Goal: Communication & Community: Answer question/provide support

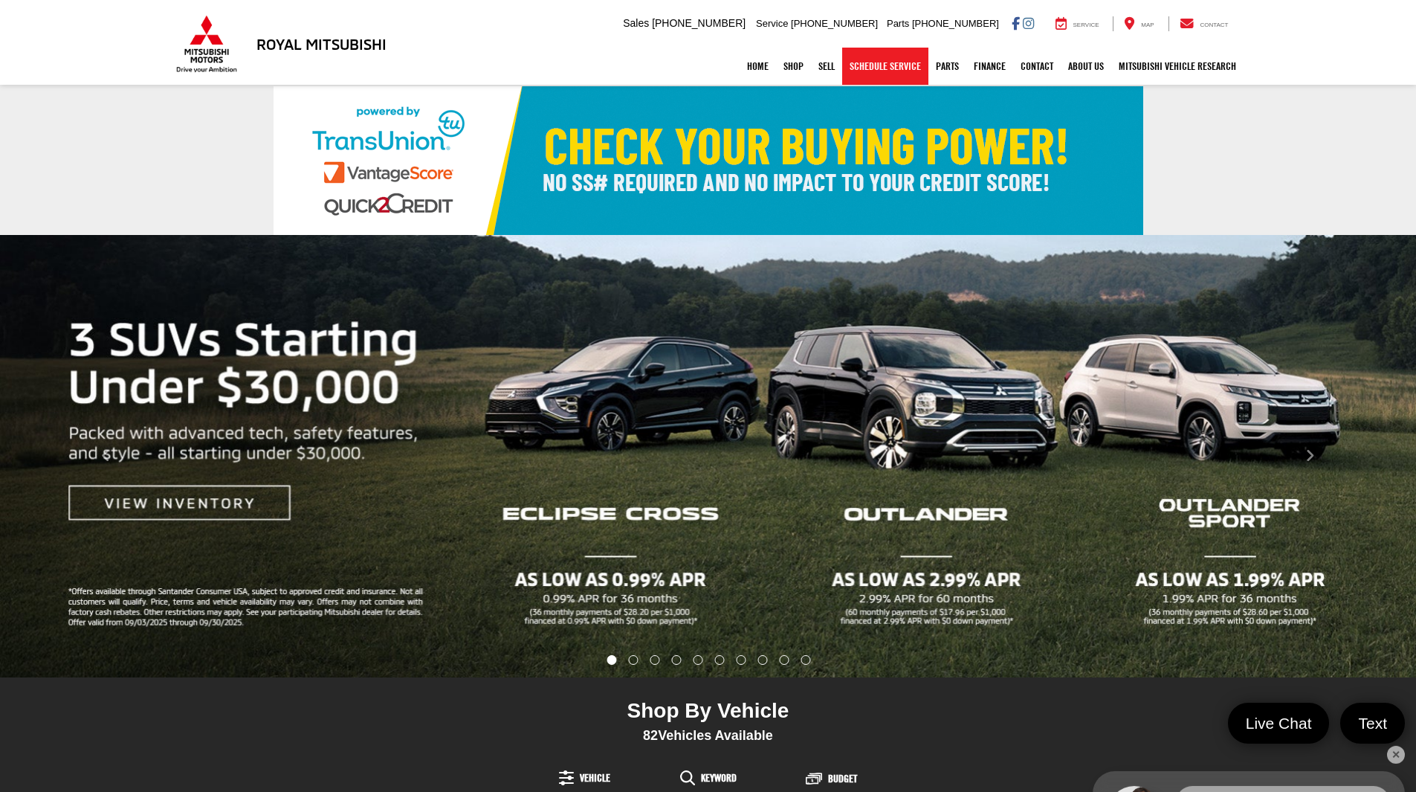
click at [899, 69] on link "Schedule Service" at bounding box center [885, 66] width 86 height 37
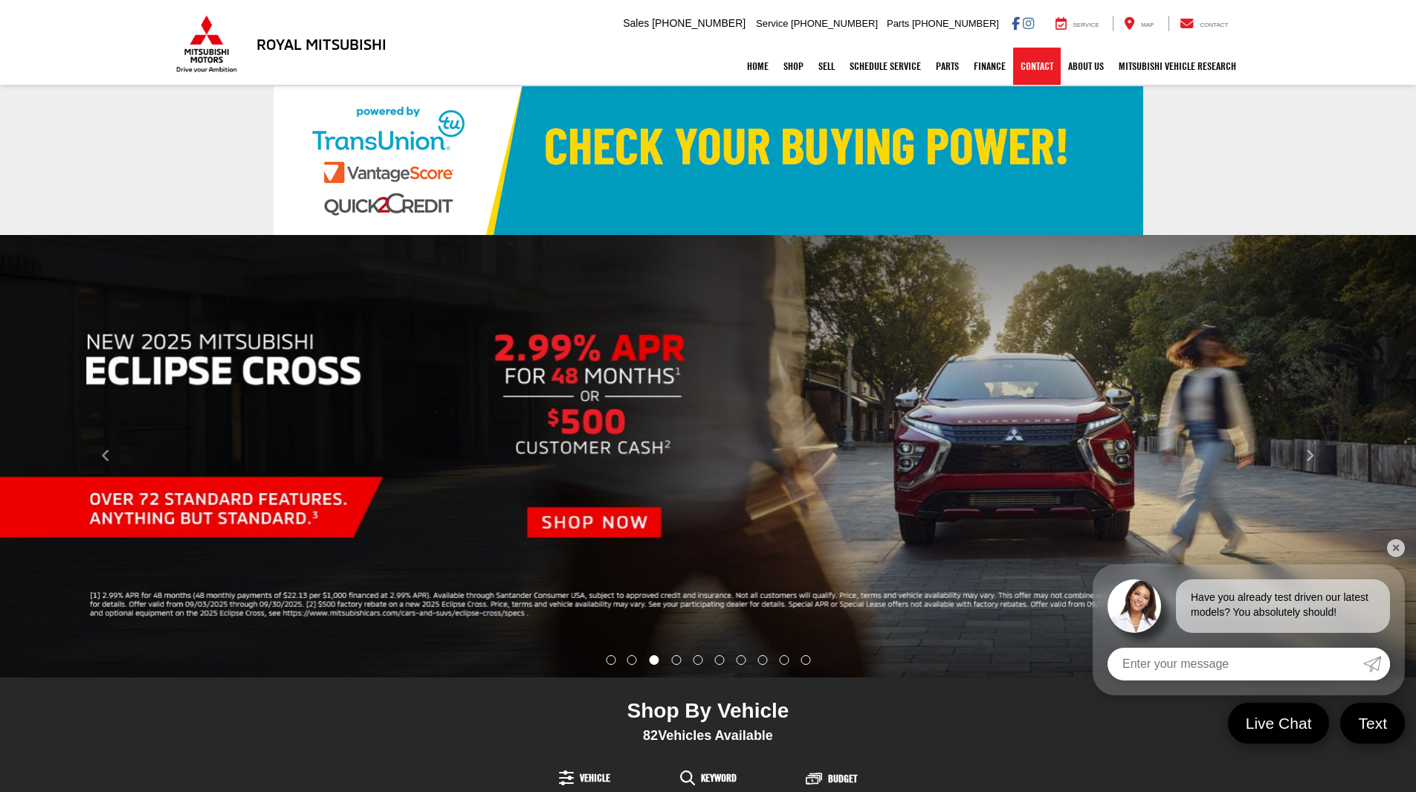
click at [1036, 63] on link "Contact" at bounding box center [1037, 66] width 48 height 37
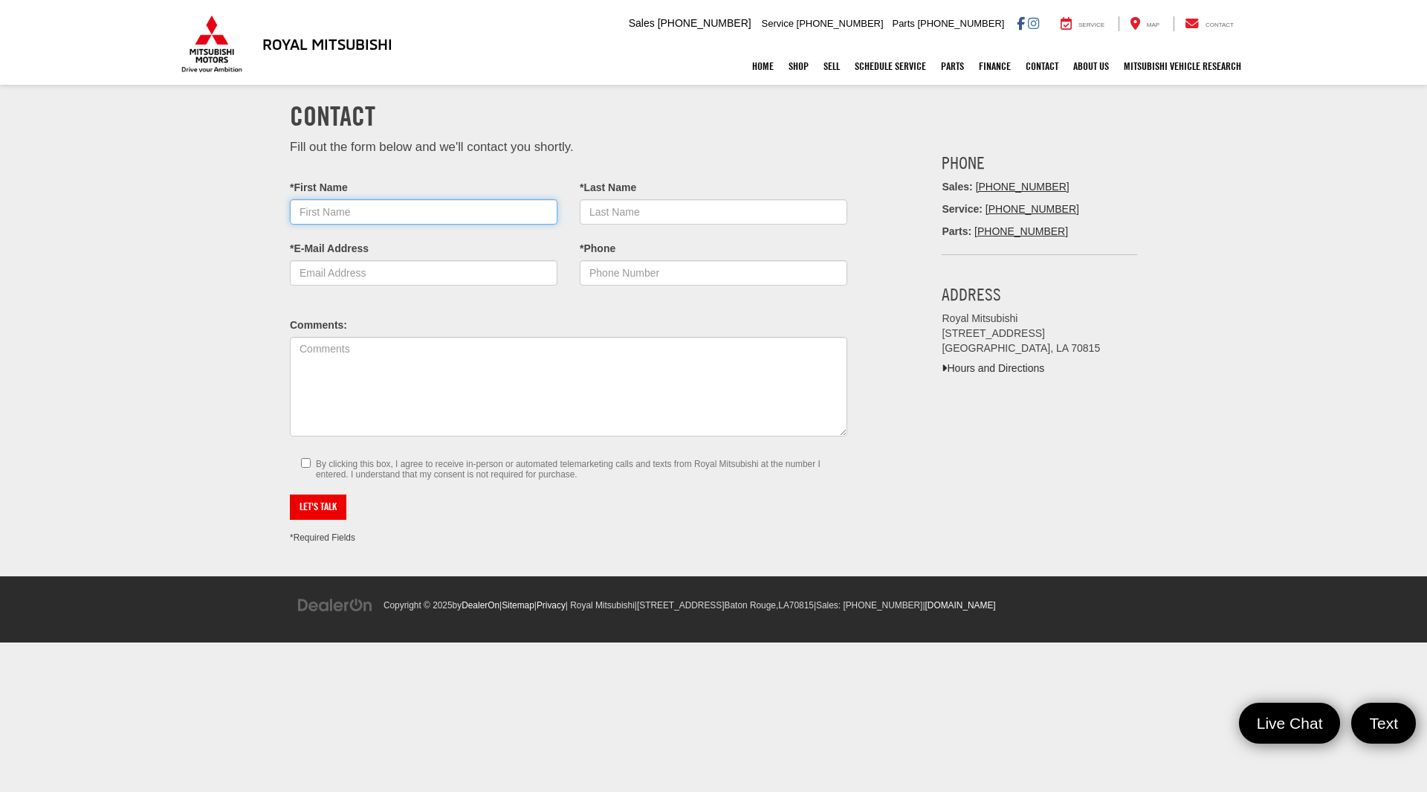
click at [348, 203] on input "*First Name" at bounding box center [424, 211] width 268 height 25
type input "Amber"
type input "[PERSON_NAME]"
type input "[EMAIL_ADDRESS][DOMAIN_NAME]"
click at [655, 278] on input "*Phone" at bounding box center [714, 272] width 268 height 25
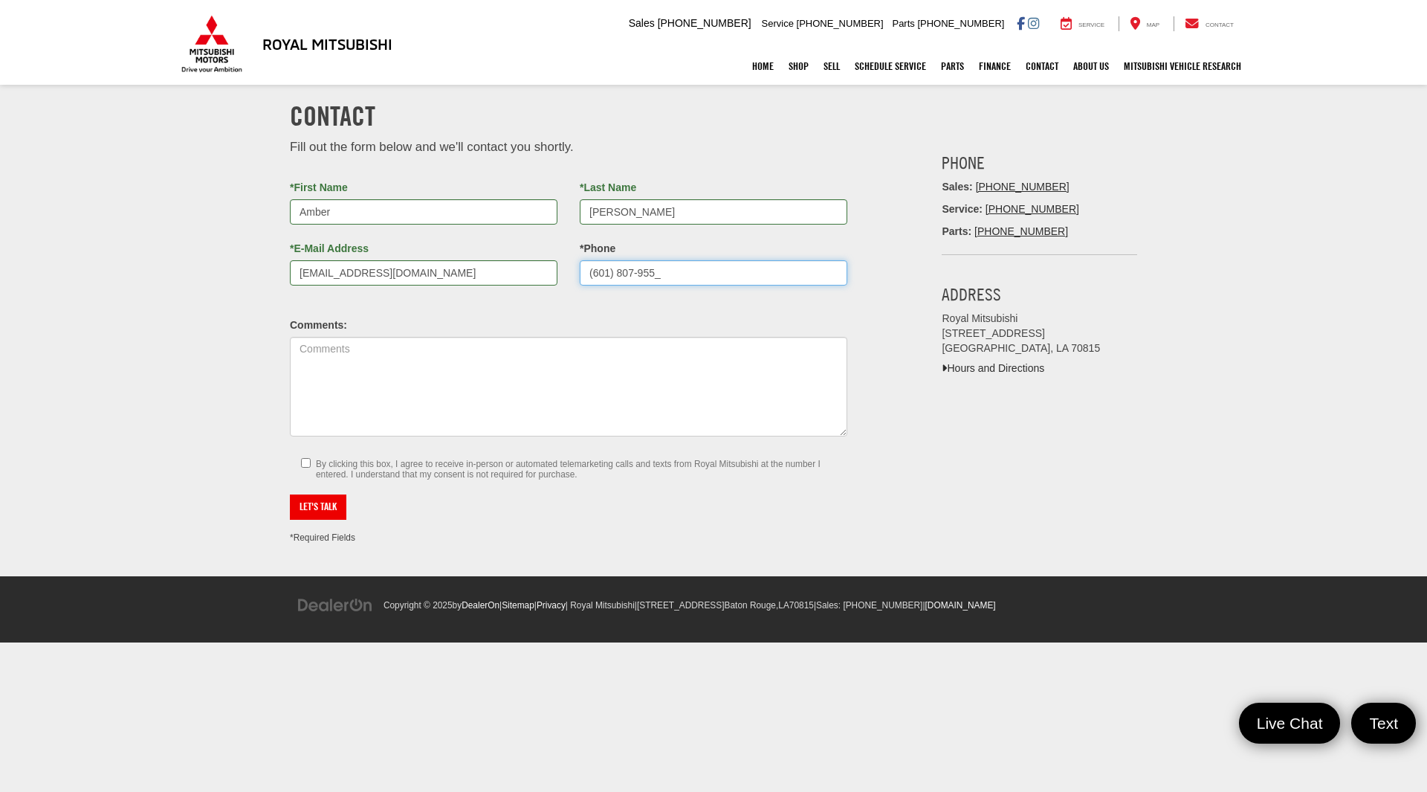
type input "[PHONE_NUMBER]"
click at [478, 346] on textarea "Comments:" at bounding box center [569, 387] width 558 height 100
click at [453, 365] on textarea "Comments:" at bounding box center [569, 387] width 558 height 100
click at [527, 351] on textarea "I am needing to change the time of my appt [DATE] 11 am to 10 am" at bounding box center [569, 387] width 558 height 100
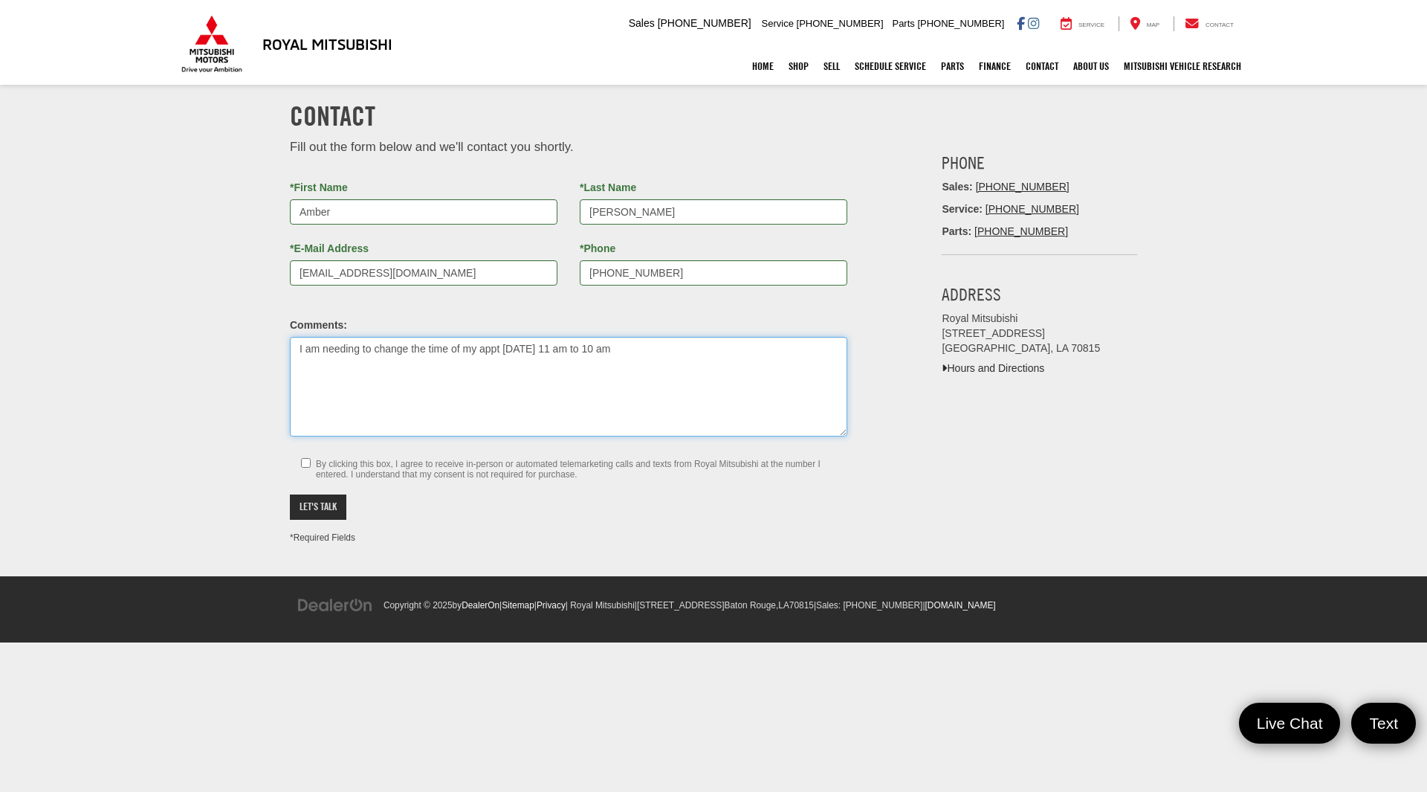
type textarea "I am needing to change the time of my appt [DATE] 11 am to 10 am"
click at [332, 514] on button "Let's Talk" at bounding box center [318, 506] width 56 height 25
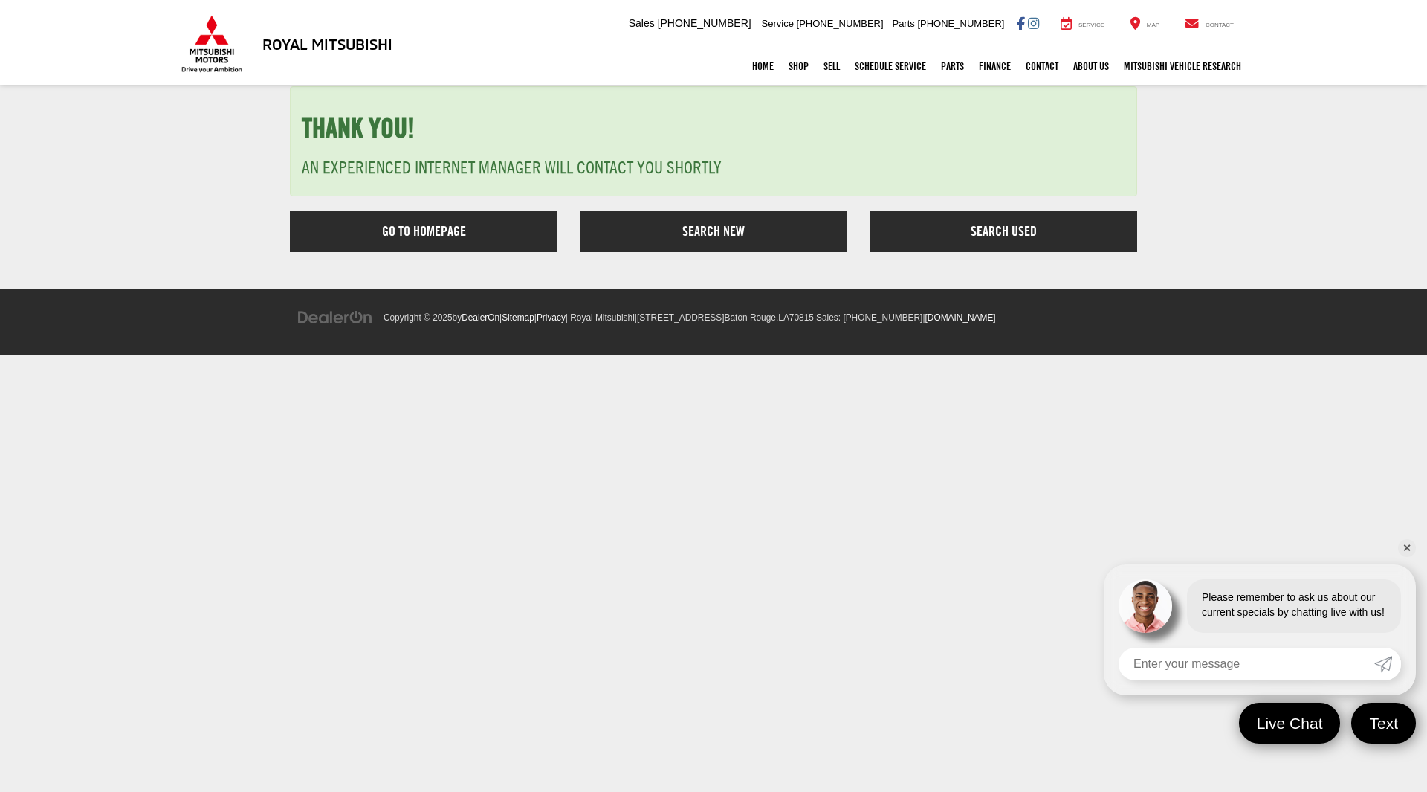
click at [1178, 665] on input "Enter your message" at bounding box center [1247, 663] width 256 height 33
type input "I have an appt for oil change saturay sept 13th at 11 and I need to see if I ca…"
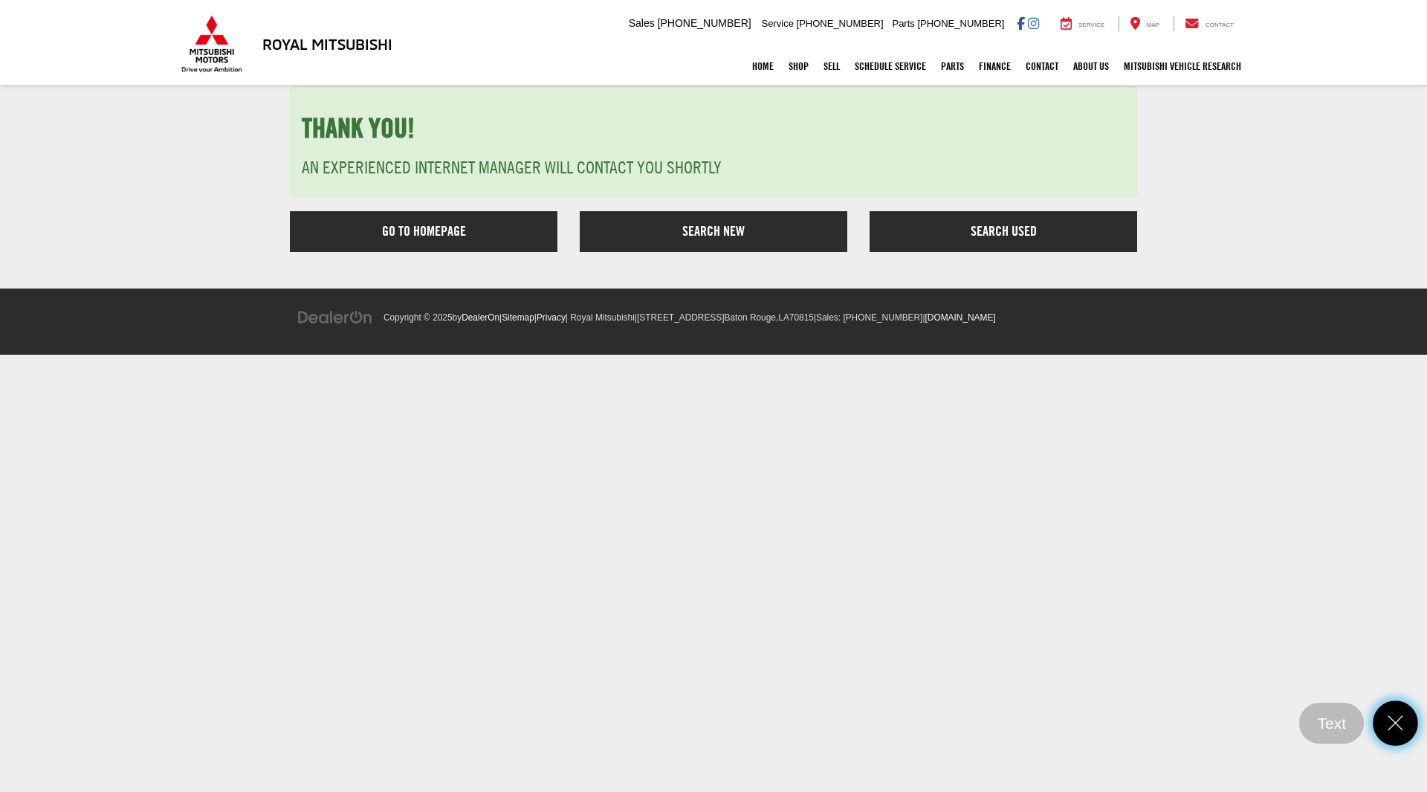
click at [1393, 712] on icon "Close" at bounding box center [1396, 723] width 22 height 22
